Goal: Task Accomplishment & Management: Manage account settings

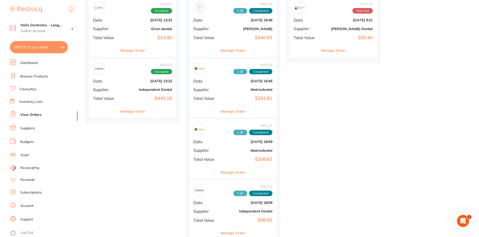
click at [34, 116] on link "View Orders" at bounding box center [30, 114] width 21 height 5
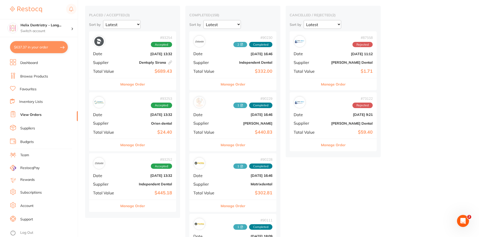
scroll to position [42, 0]
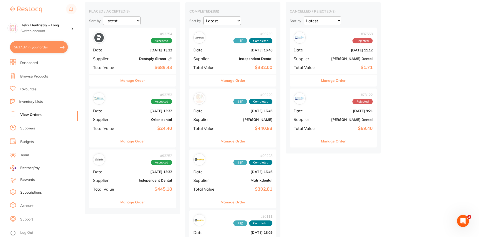
click at [237, 141] on button "Manage Order" at bounding box center [233, 141] width 25 height 12
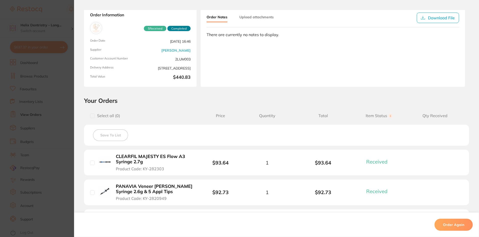
scroll to position [31, 0]
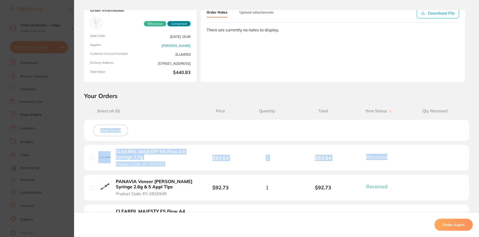
drag, startPoint x: 478, startPoint y: 109, endPoint x: 478, endPoint y: 152, distance: 42.8
click at [478, 152] on section "Your Orders Select all ( 0 ) Price Quantity Total Item Status You can use this …" at bounding box center [276, 204] width 405 height 225
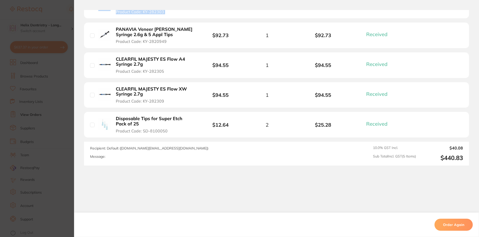
scroll to position [186, 0]
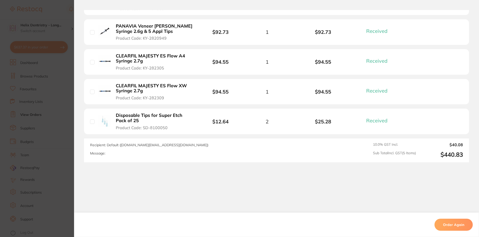
click at [53, 119] on section "Order ID: Restocq- 90229 Order Information 5 Received Completed Order Date [DAT…" at bounding box center [239, 118] width 479 height 237
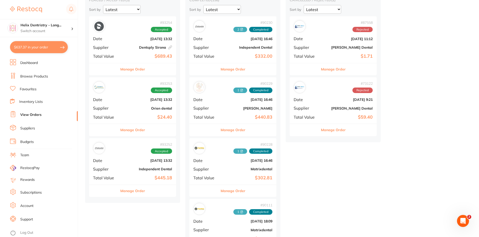
scroll to position [57, 0]
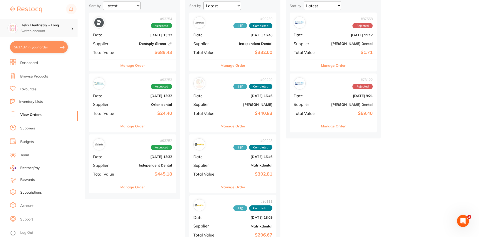
click at [55, 30] on p "Switch account" at bounding box center [46, 31] width 51 height 5
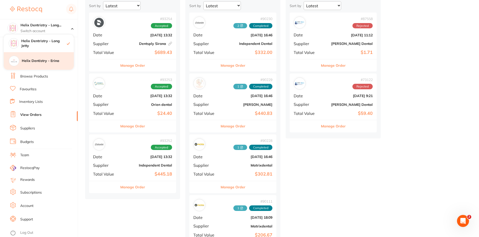
click at [54, 61] on h4 "Helix Dentistry - Erina" at bounding box center [48, 60] width 52 height 5
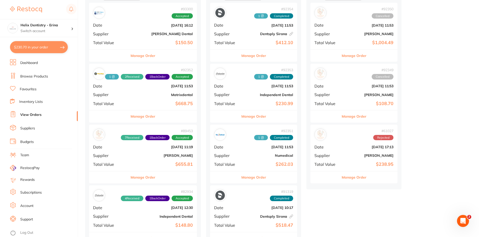
scroll to position [67, 0]
click at [149, 177] on button "Manage Order" at bounding box center [143, 177] width 25 height 12
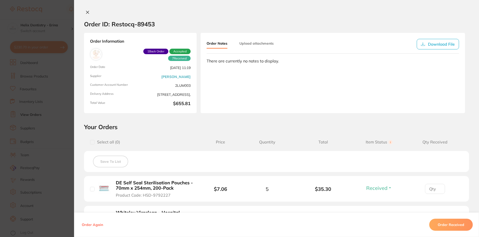
click at [60, 144] on section "Order ID: Restocq- 89453 Order Information 7 Received 1 Back Order Accepted Ord…" at bounding box center [239, 118] width 479 height 237
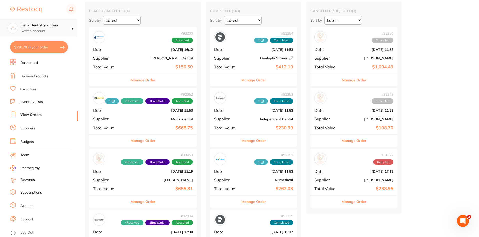
scroll to position [42, 0]
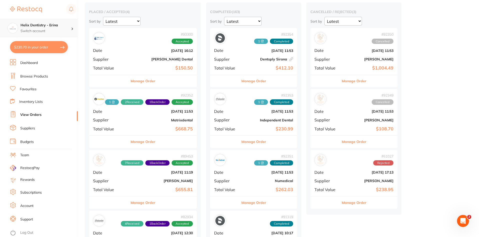
click at [58, 21] on div "Helix Dentistry - Erina Switch account" at bounding box center [39, 28] width 78 height 18
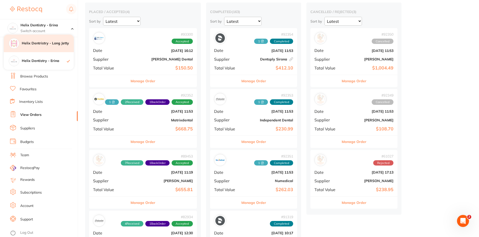
click at [55, 48] on div "Helix Dentristry - Long Jetty" at bounding box center [39, 44] width 70 height 18
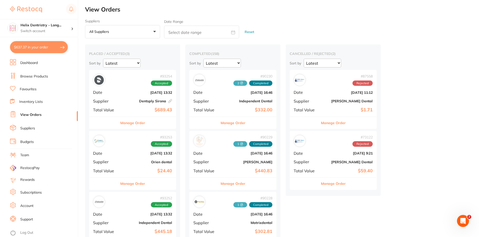
click at [115, 34] on button "All suppliers +0" at bounding box center [122, 32] width 75 height 14
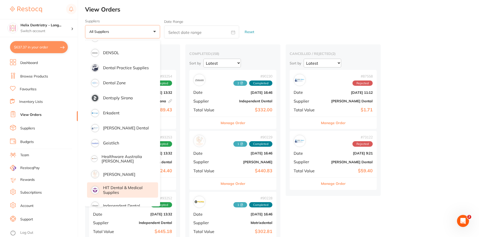
scroll to position [147, 0]
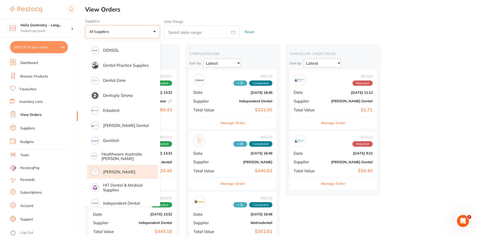
click at [134, 173] on p "[PERSON_NAME]" at bounding box center [119, 171] width 32 height 5
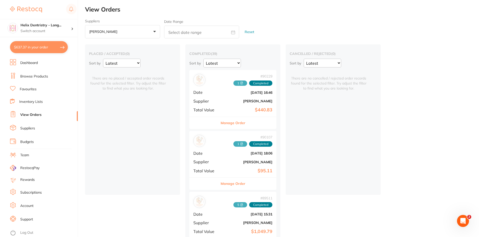
click at [236, 181] on button "Manage Order" at bounding box center [233, 183] width 25 height 12
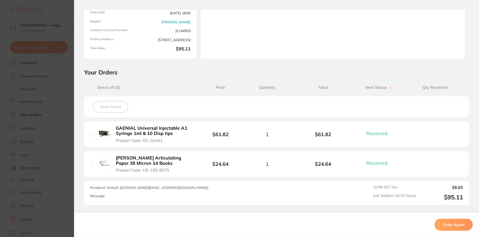
scroll to position [58, 0]
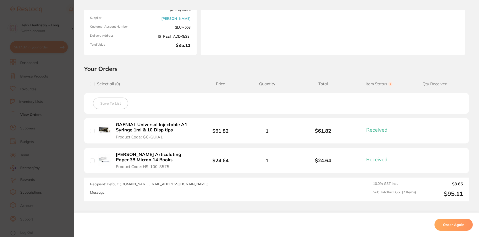
click at [57, 129] on section "Order ID: Restocq- 90107 Order Information 2 Received Completed Order Date [DAT…" at bounding box center [239, 118] width 479 height 237
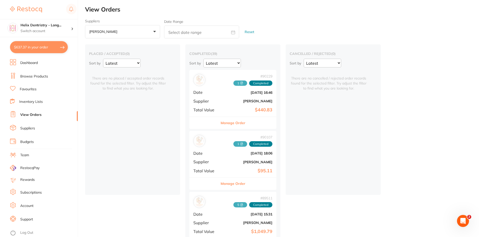
click at [234, 122] on button "Manage Order" at bounding box center [233, 123] width 25 height 12
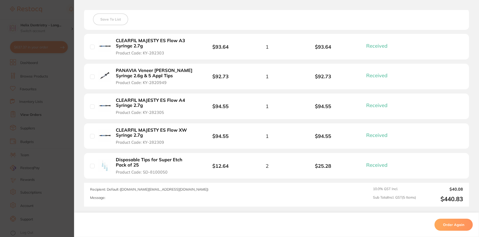
scroll to position [186, 0]
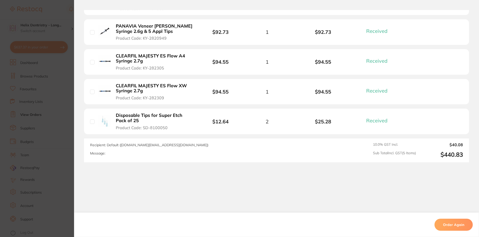
click at [56, 177] on section "Order ID: Restocq- 90229 Order Information 5 Received Completed Order Date [DAT…" at bounding box center [239, 118] width 479 height 237
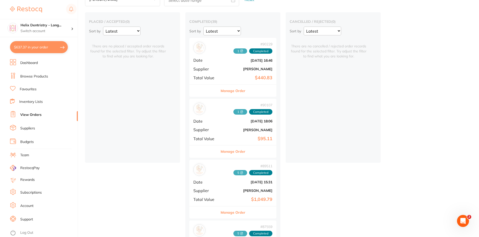
scroll to position [36, 0]
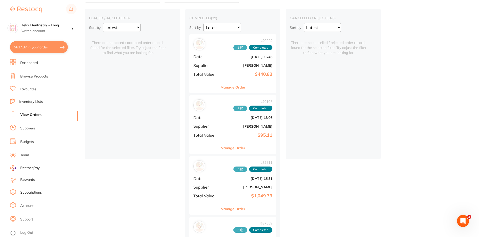
click at [235, 209] on button "Manage Order" at bounding box center [233, 208] width 25 height 12
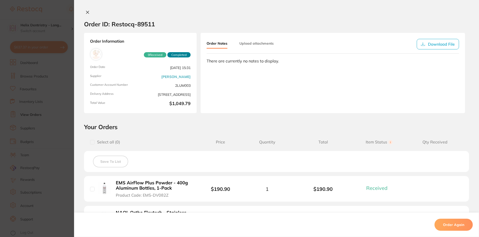
click at [58, 108] on section "Order ID: Restocq- 89511 Order Information 9 Received Completed Order Date [DAT…" at bounding box center [239, 118] width 479 height 237
